Goal: Task Accomplishment & Management: Manage account settings

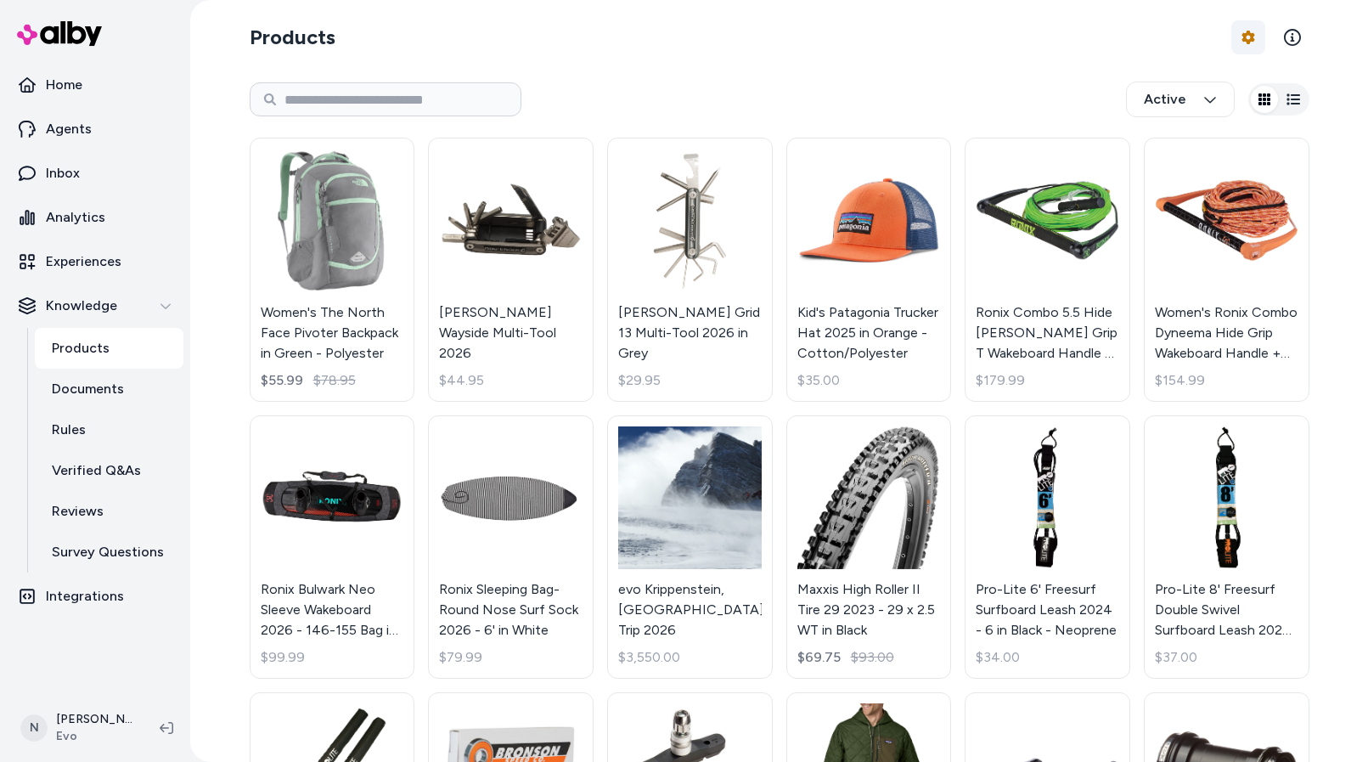
click at [1246, 37] on html "Home Agents Inbox Analytics Experiences Knowledge Products Documents Rules Veri…" at bounding box center [684, 381] width 1368 height 762
click at [1182, 138] on link "Edit Mapping" at bounding box center [1201, 138] width 119 height 31
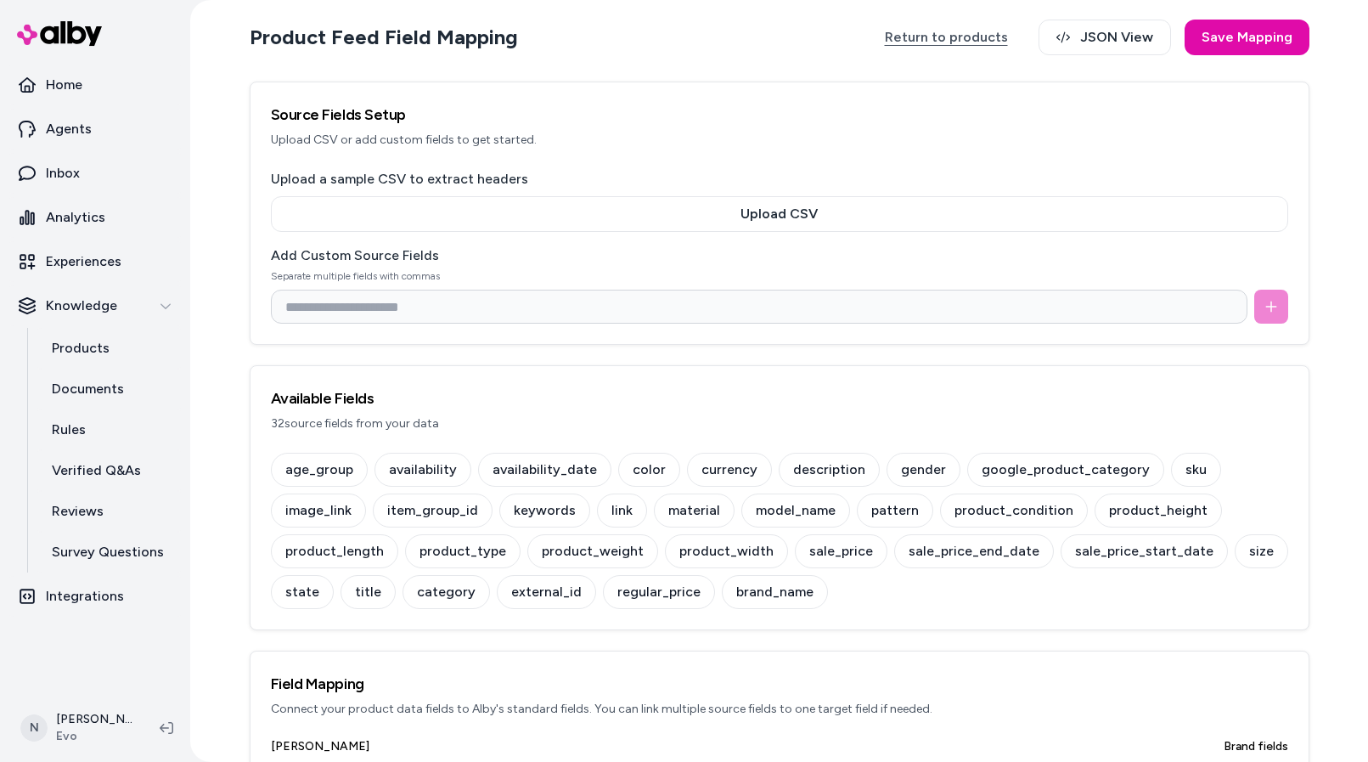
click at [969, 37] on link "Return to products" at bounding box center [946, 38] width 157 height 36
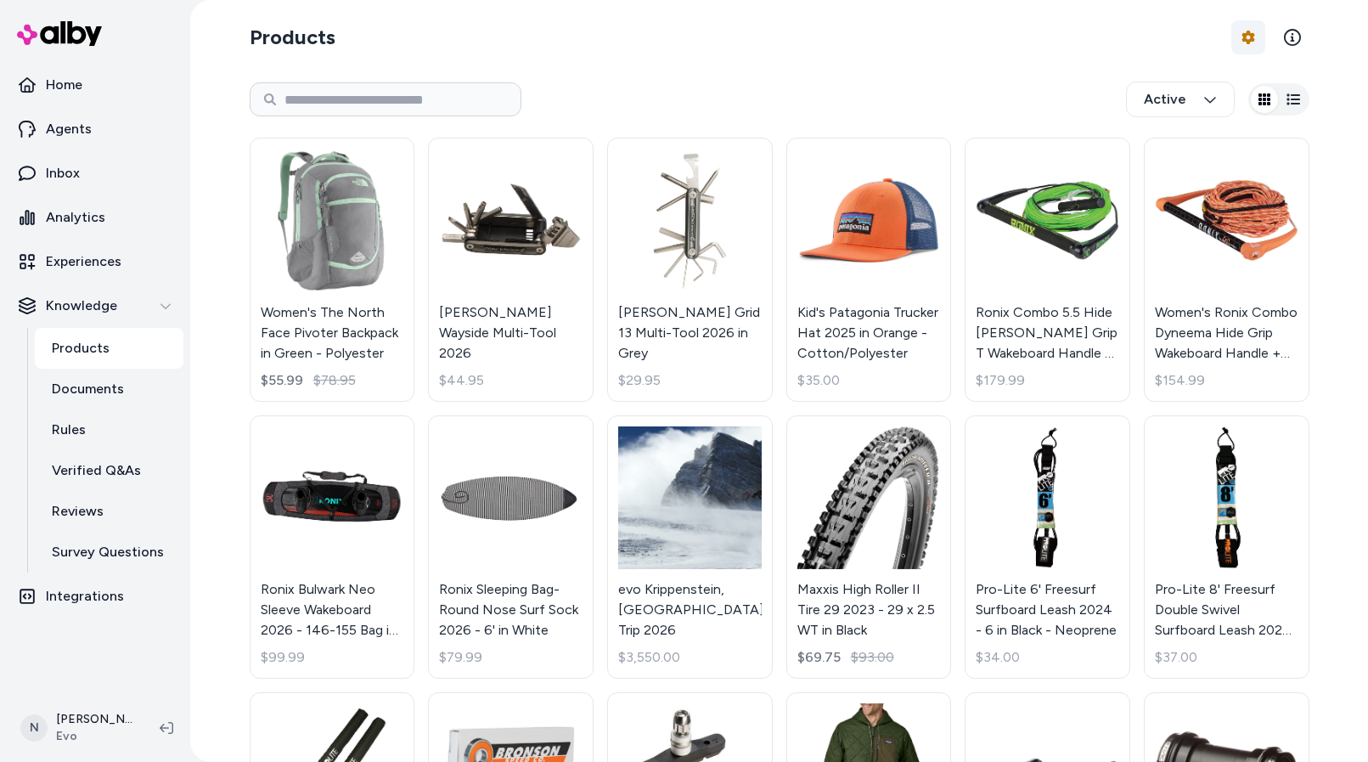
click at [1250, 33] on html "Home Agents Inbox Analytics Experiences Knowledge Products Documents Rules Veri…" at bounding box center [684, 381] width 1368 height 762
click at [1199, 99] on div "Feed History" at bounding box center [1201, 108] width 119 height 31
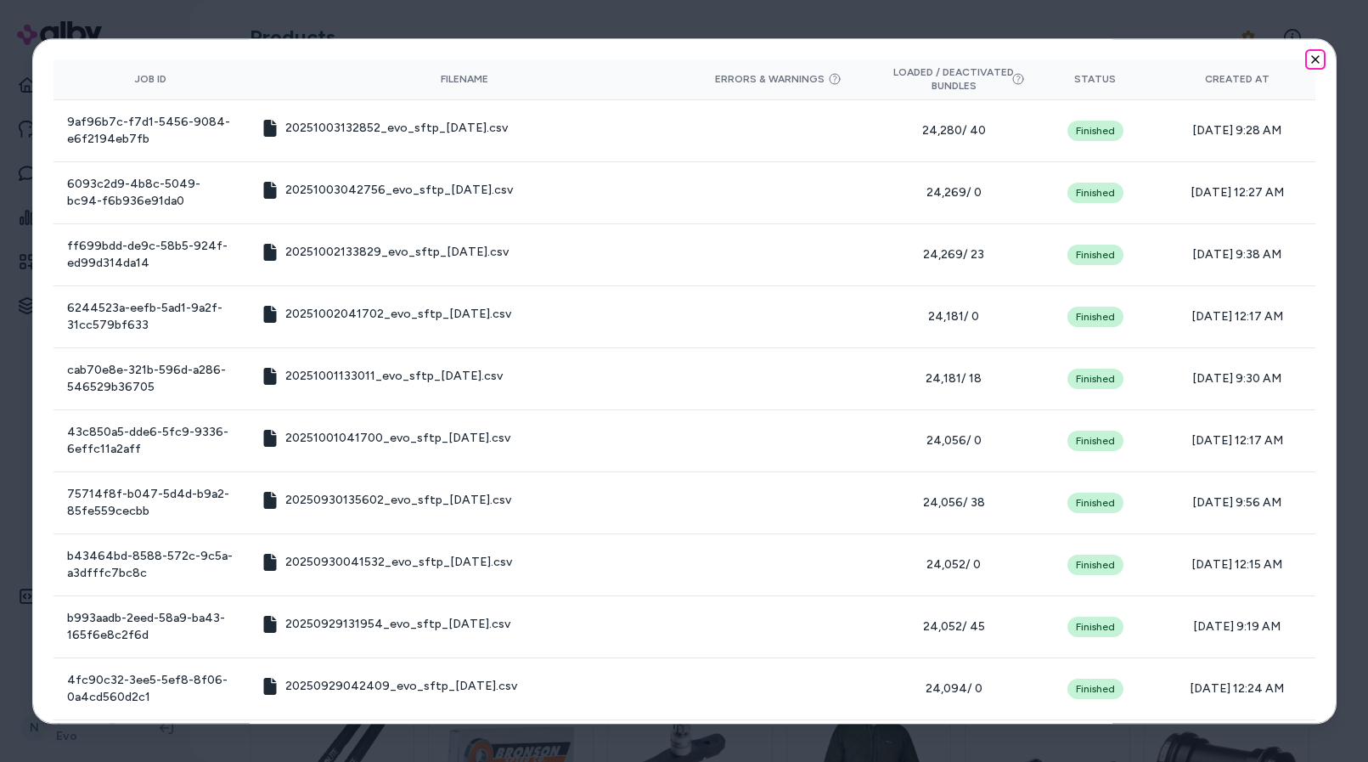
click at [1315, 58] on icon "button" at bounding box center [1315, 59] width 7 height 7
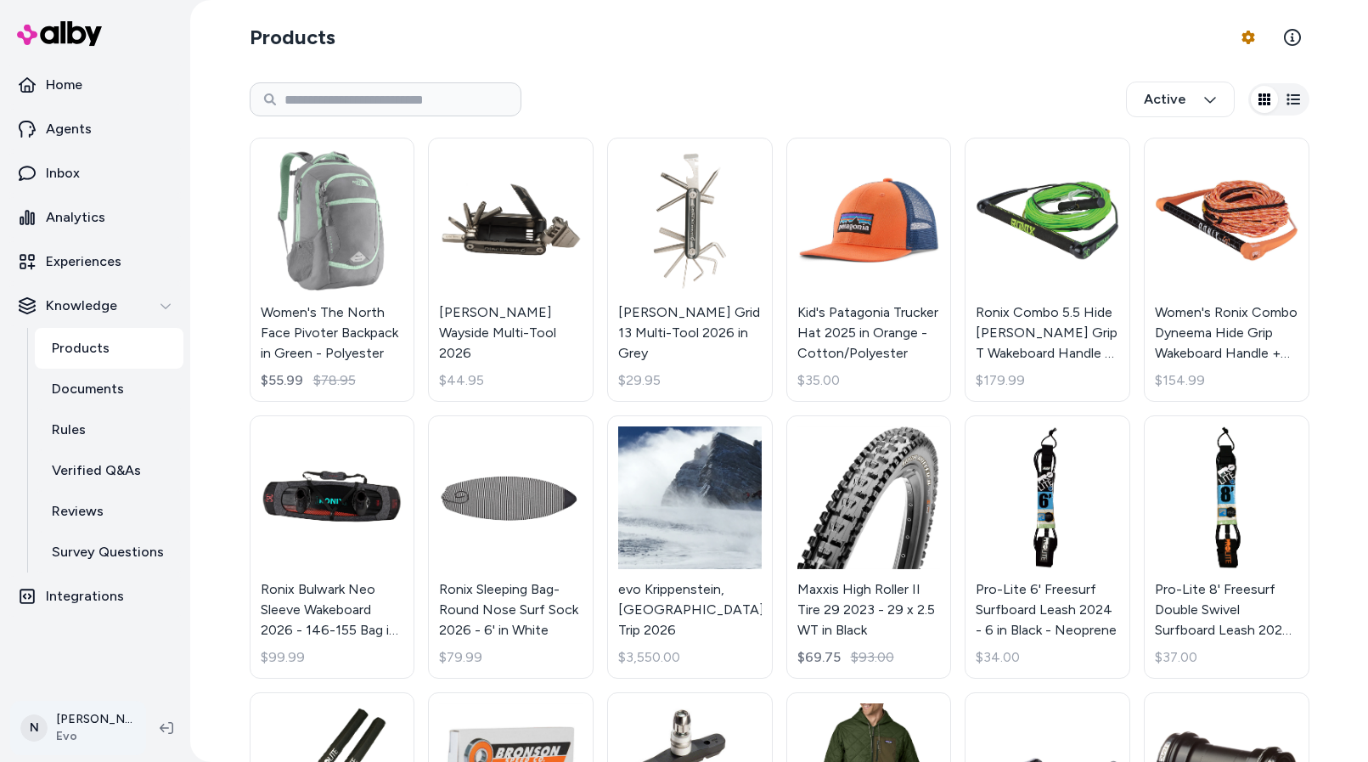
click at [67, 730] on html "Home Agents Inbox Analytics Experiences Knowledge Products Documents Rules Veri…" at bounding box center [684, 381] width 1368 height 762
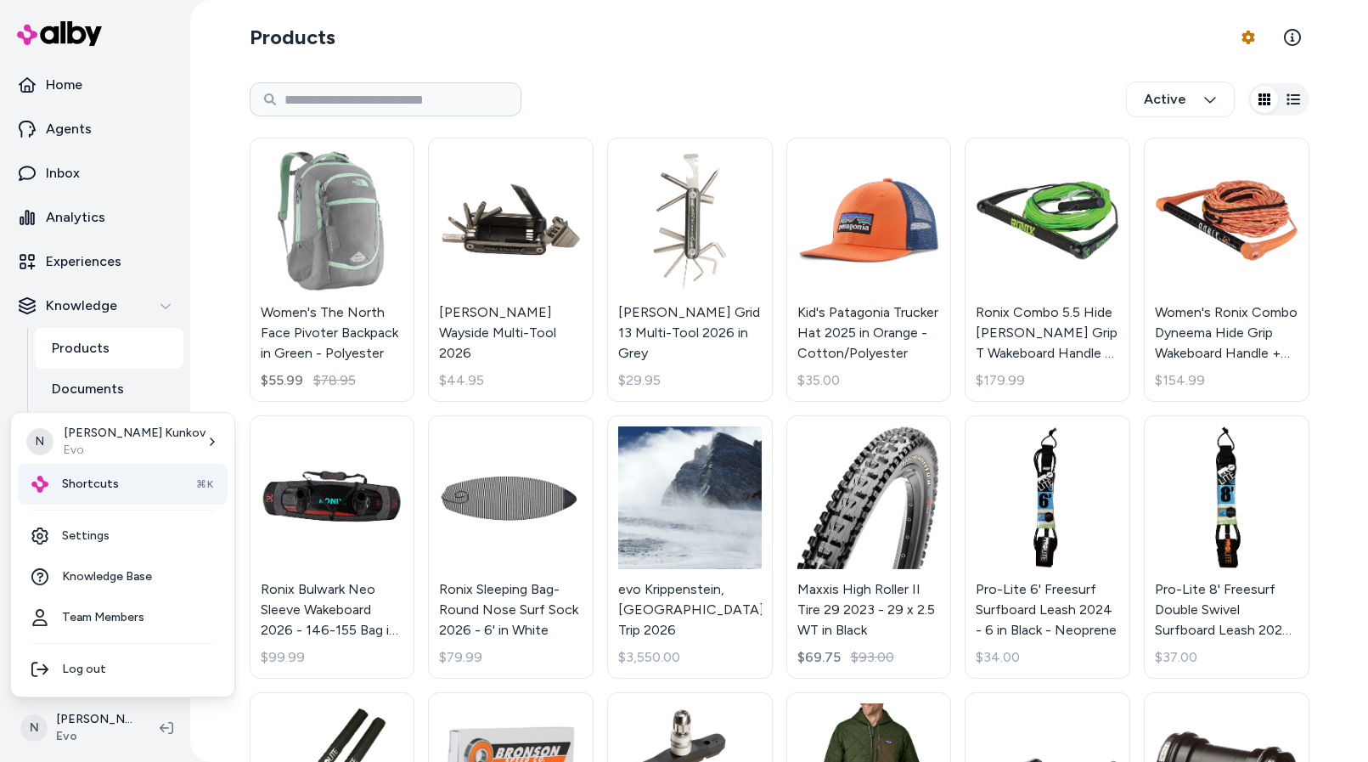
click at [121, 485] on div "Shortcuts ⌘K" at bounding box center [123, 484] width 210 height 41
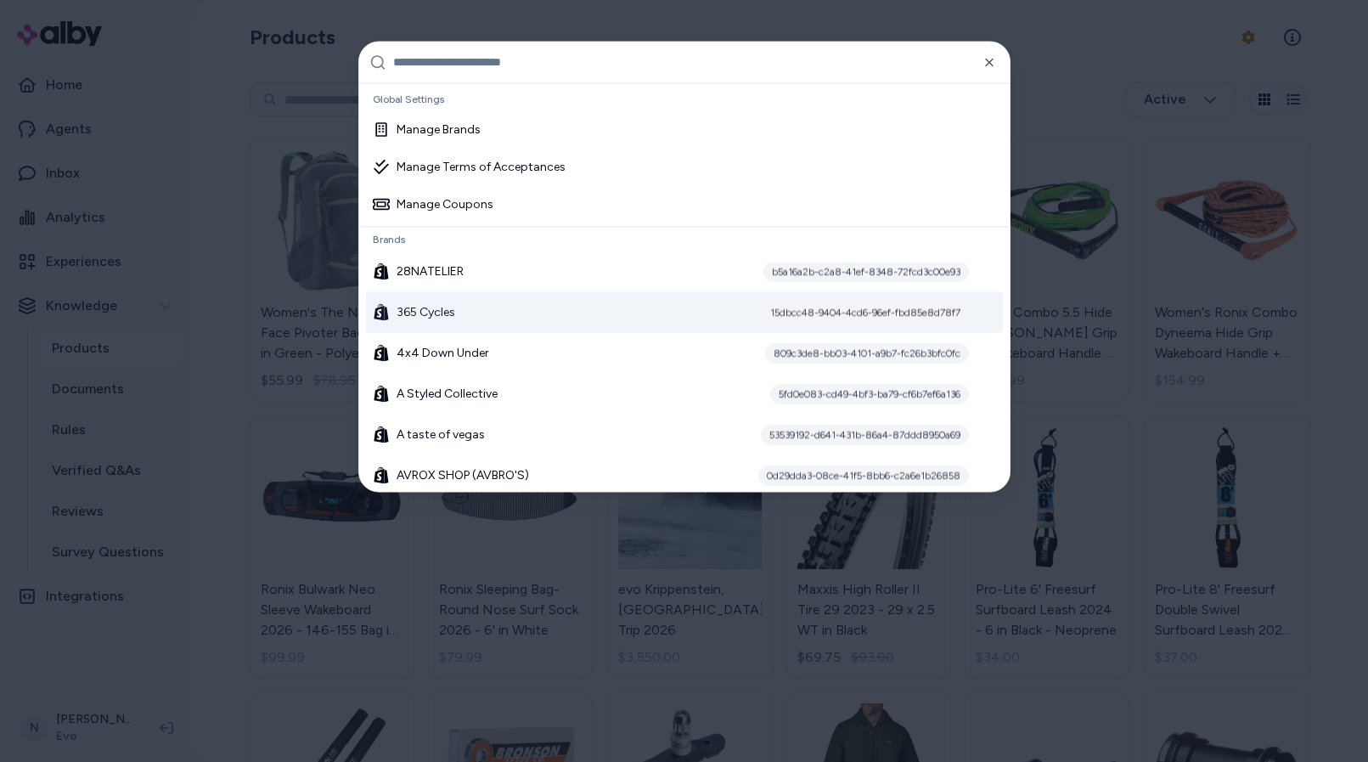
click at [551, 313] on div "365 Cycles 15dbcc48-9404-4cd6-96ef-fbd85e8d78f7" at bounding box center [684, 311] width 637 height 41
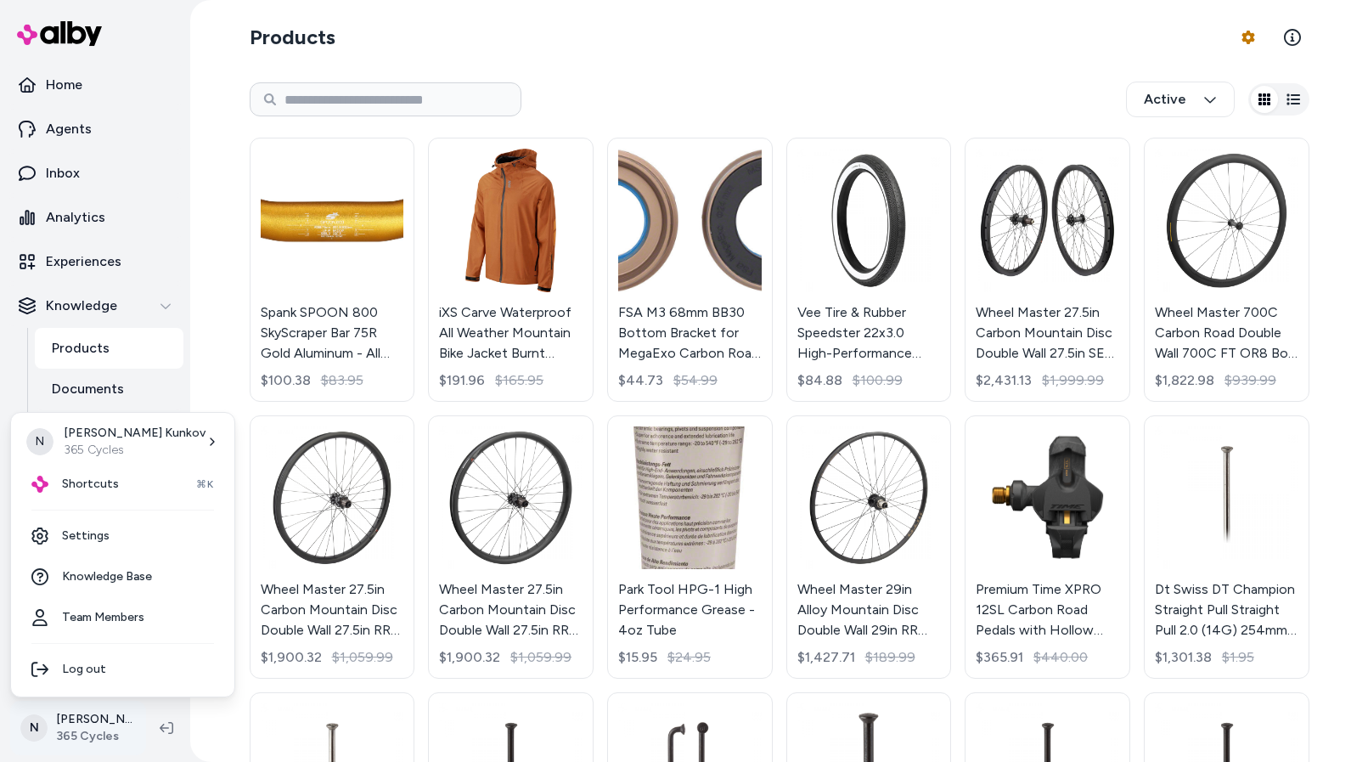
click at [95, 723] on html "Home Agents Inbox Analytics Experiences Knowledge Products Documents Rules Veri…" at bounding box center [684, 381] width 1368 height 762
click at [126, 535] on link "Settings" at bounding box center [123, 535] width 210 height 41
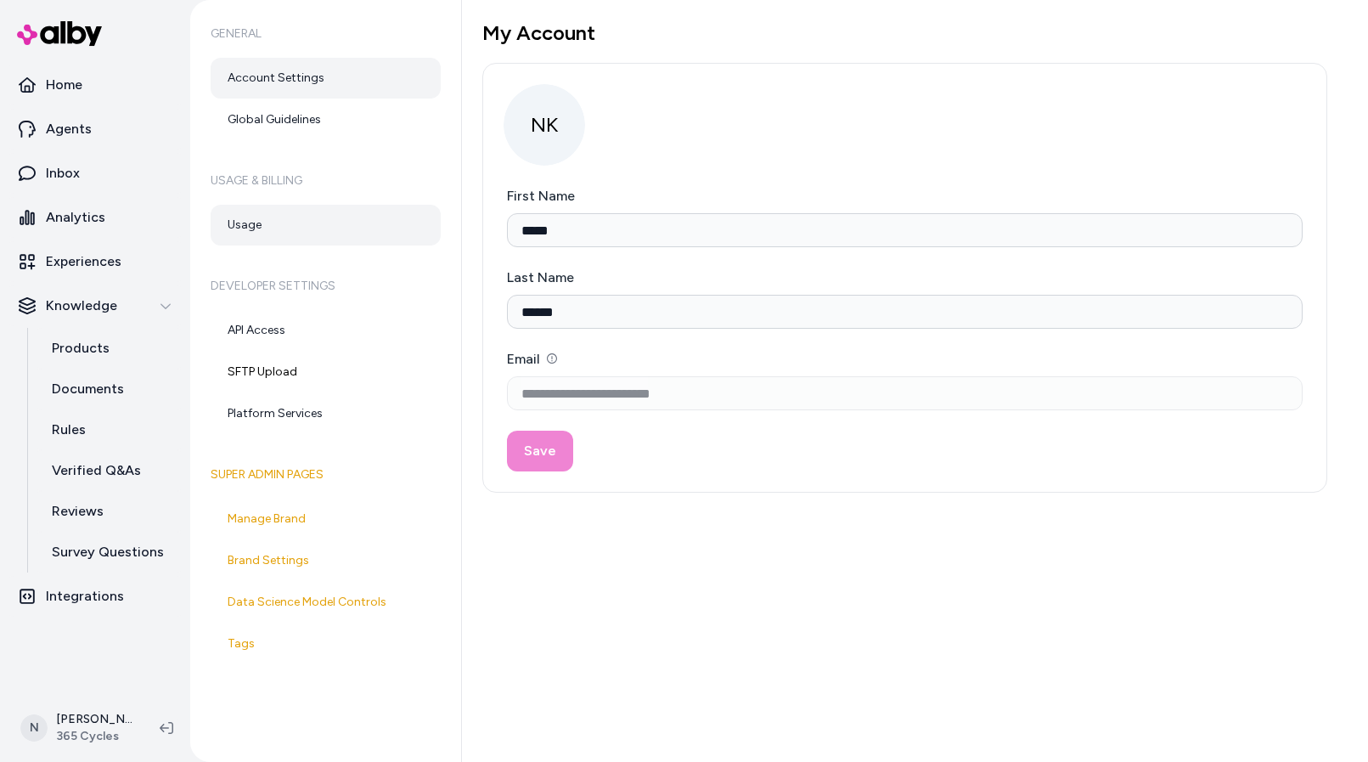
click at [301, 228] on link "Usage" at bounding box center [326, 225] width 230 height 41
